Goal: Transaction & Acquisition: Purchase product/service

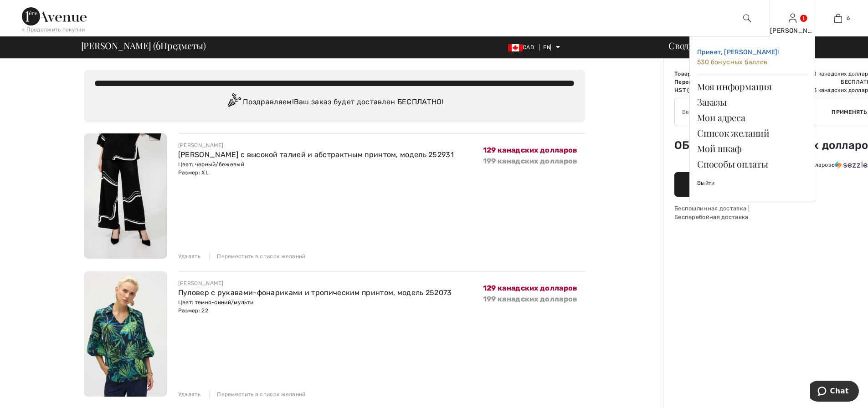
click at [741, 62] on font "530 бонусных баллов" at bounding box center [732, 62] width 71 height 8
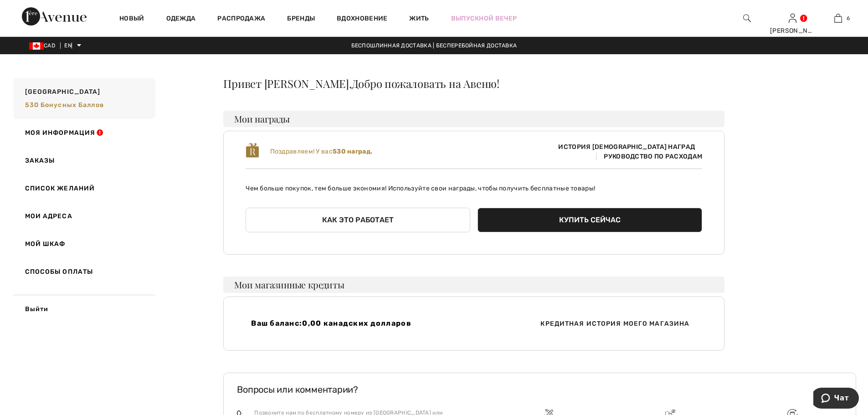
click at [637, 153] on font "Руководство по расходам" at bounding box center [653, 157] width 98 height 8
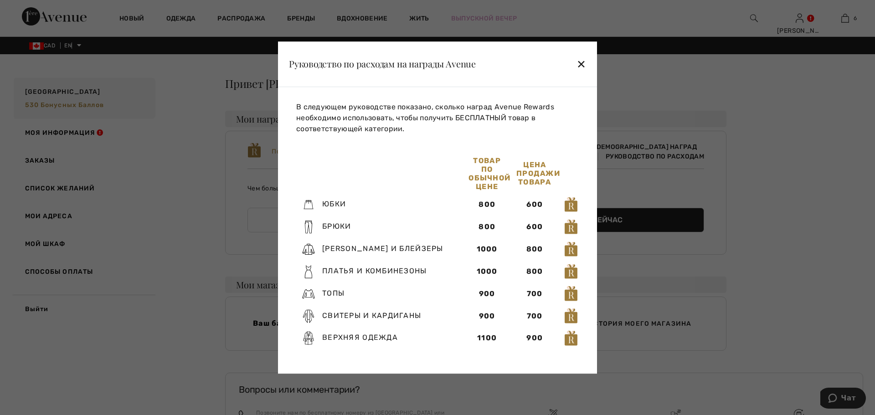
click at [585, 62] on font "✕" at bounding box center [582, 64] width 10 height 13
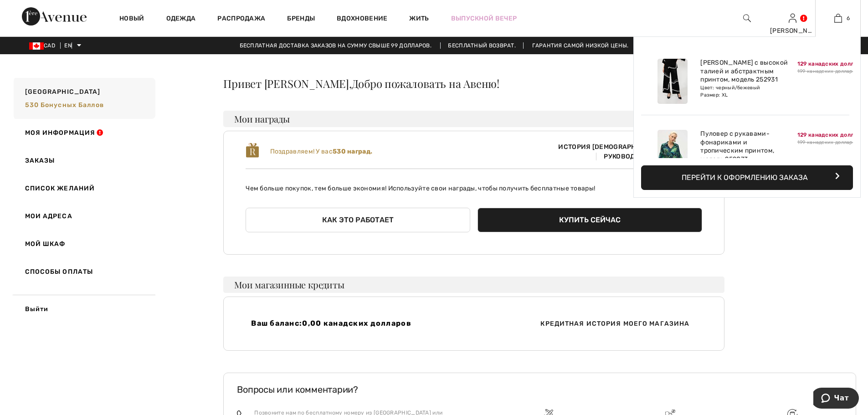
click at [774, 177] on font "Перейти к оформлению заказа" at bounding box center [745, 177] width 126 height 9
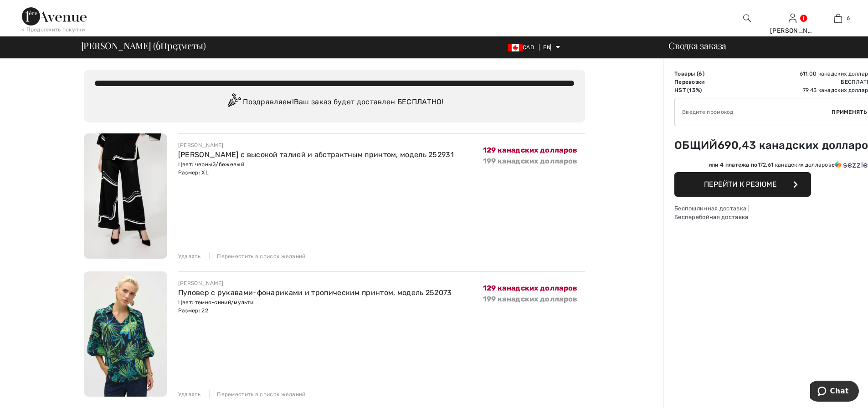
click at [734, 186] on font "Перейти к резюме" at bounding box center [740, 184] width 73 height 9
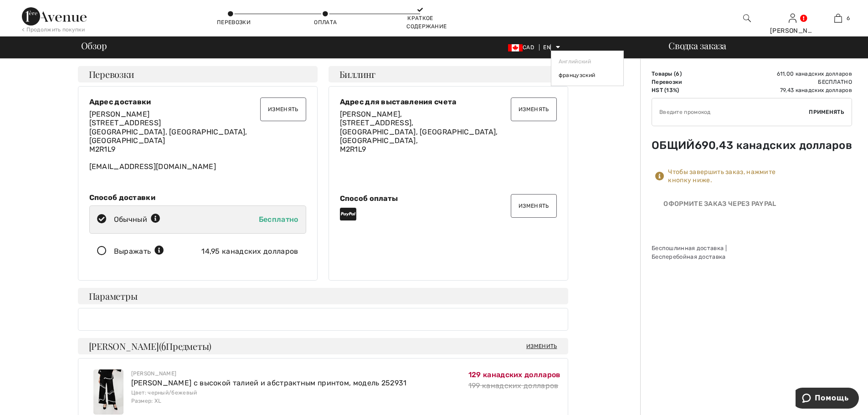
click at [566, 60] on font "Английский" at bounding box center [575, 61] width 32 height 6
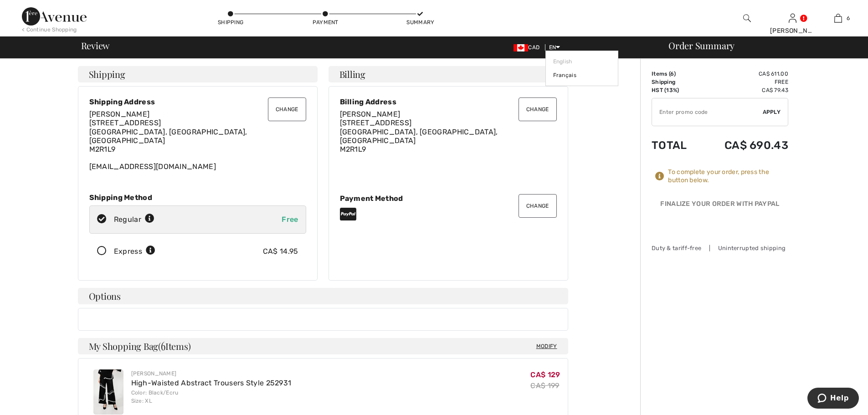
click at [280, 108] on button "Change" at bounding box center [287, 110] width 38 height 24
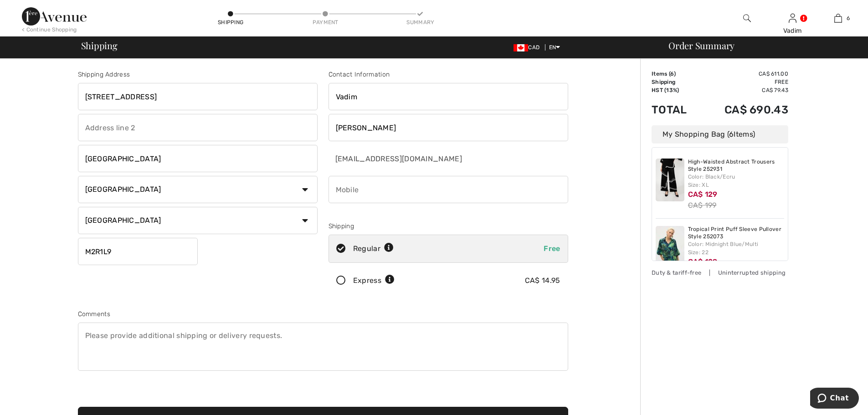
click at [149, 99] on input "123 Bevdale Road" at bounding box center [198, 96] width 240 height 27
drag, startPoint x: 149, startPoint y: 99, endPoint x: 82, endPoint y: 94, distance: 66.2
click at [82, 94] on input "123 Bevdale Road" at bounding box center [198, 96] width 240 height 27
type input "[STREET_ADDRESS][PERSON_NAME]"
type input "4372292105"
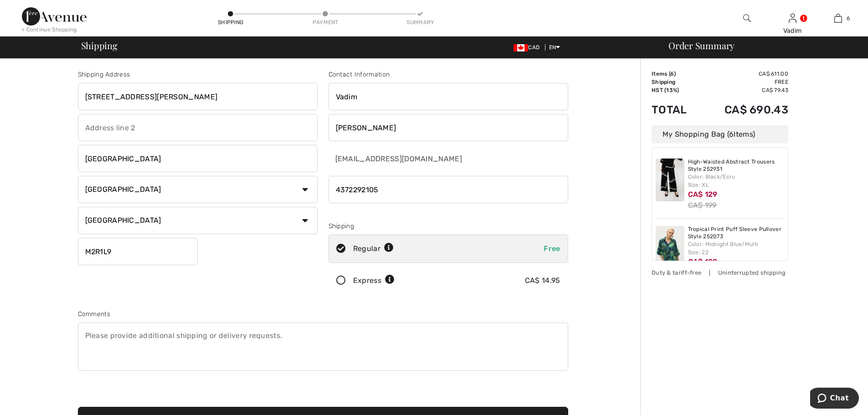
drag, startPoint x: 127, startPoint y: 158, endPoint x: 82, endPoint y: 161, distance: 44.3
click at [82, 161] on input "North York" at bounding box center [198, 158] width 240 height 27
type input "Richmond Hill"
drag, startPoint x: 115, startPoint y: 251, endPoint x: 86, endPoint y: 254, distance: 28.8
click at [86, 254] on input "M2R1L9" at bounding box center [138, 251] width 120 height 27
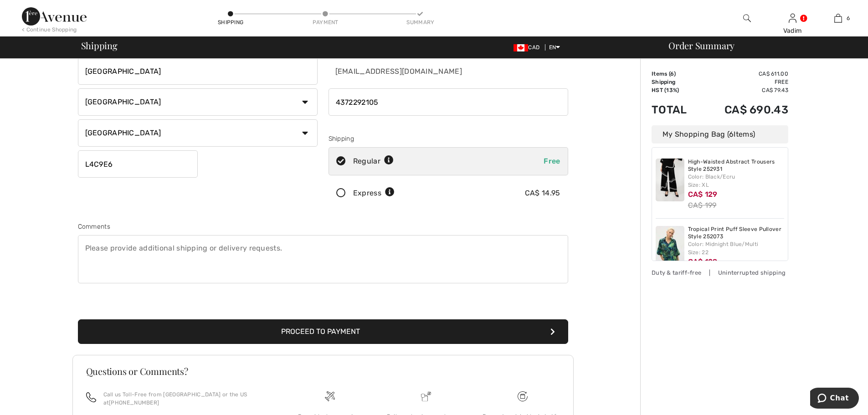
scroll to position [91, 0]
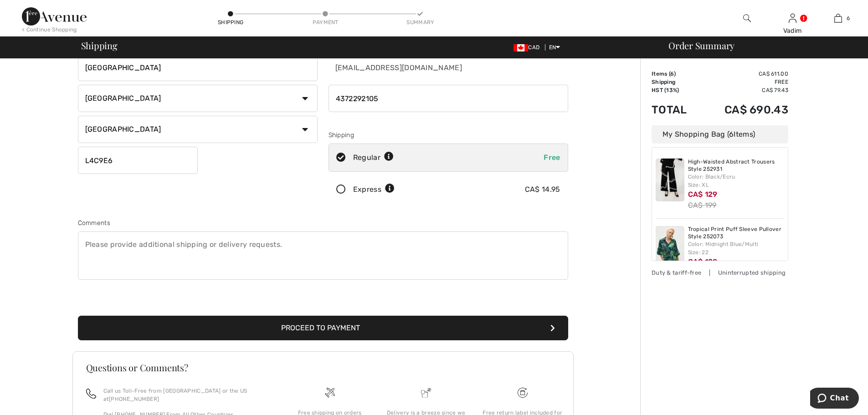
type input "L4C9E6"
click at [330, 328] on button "Proceed to Payment" at bounding box center [323, 328] width 490 height 25
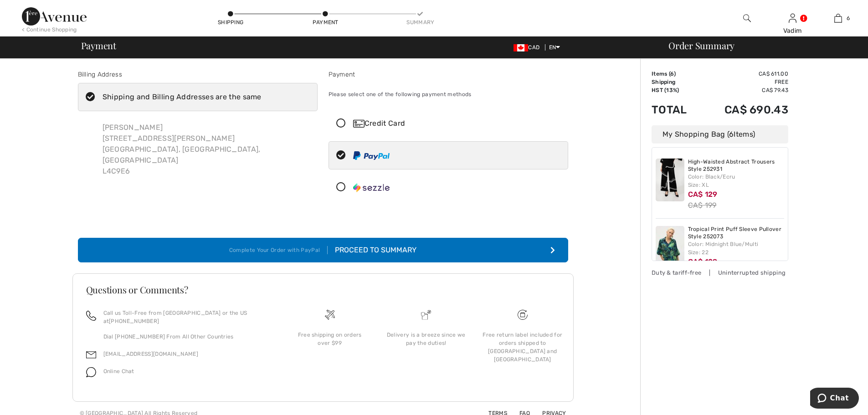
scroll to position [1, 0]
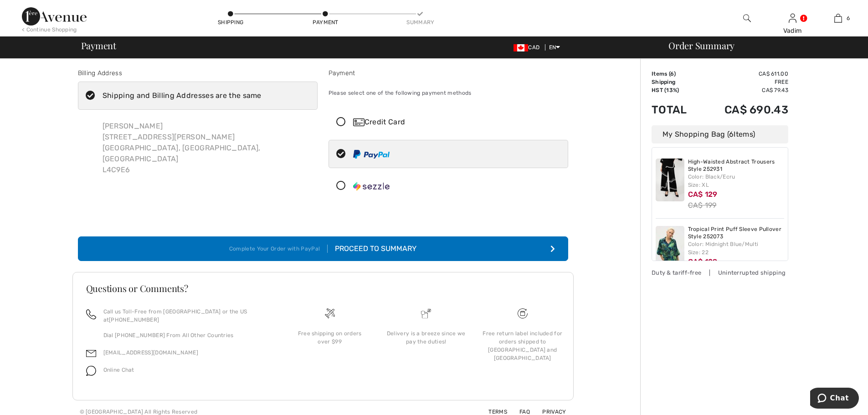
click at [397, 249] on div "Proceed to Summary" at bounding box center [372, 248] width 89 height 11
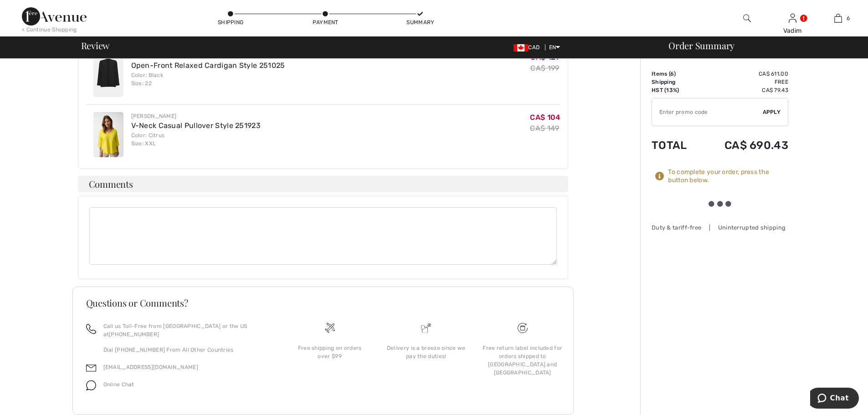
scroll to position [572, 0]
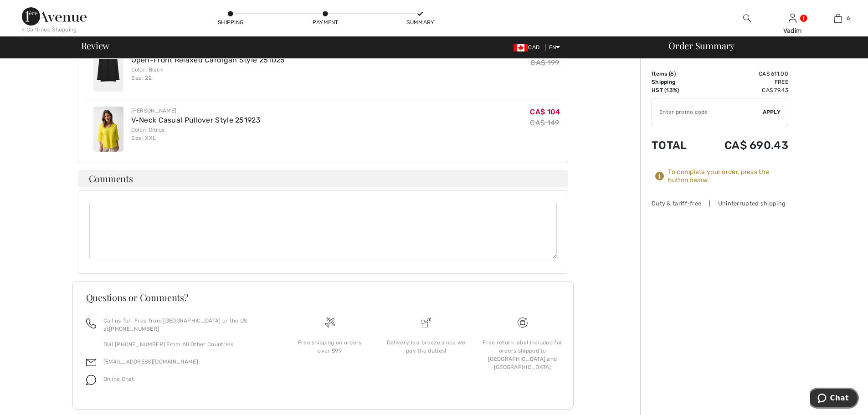
click at [834, 397] on span "Chat" at bounding box center [839, 398] width 19 height 8
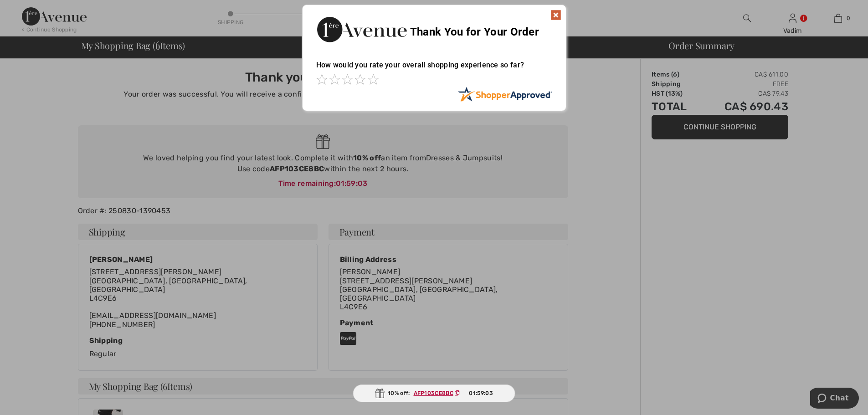
click at [553, 14] on img at bounding box center [556, 15] width 11 height 11
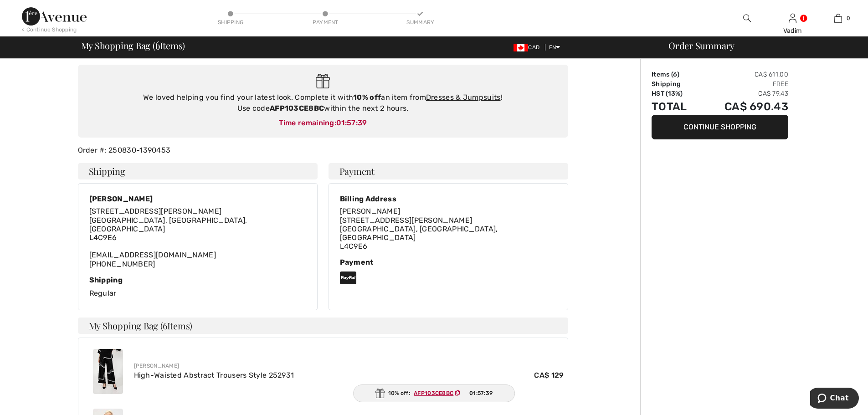
scroll to position [46, 0]
